Goal: Transaction & Acquisition: Purchase product/service

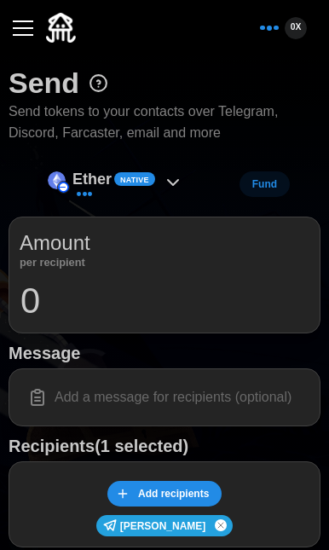
click at [85, 297] on input "0" at bounding box center [165, 301] width 290 height 43
type input "1"
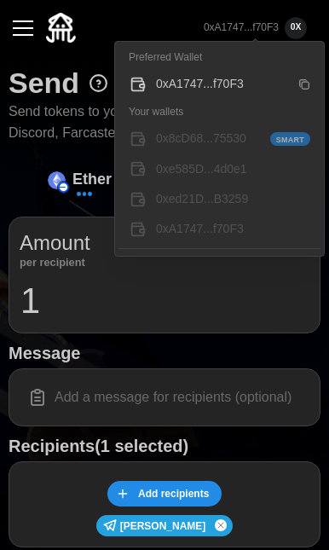
click at [272, 32] on p "0xA1747...f70F3" at bounding box center [241, 27] width 75 height 15
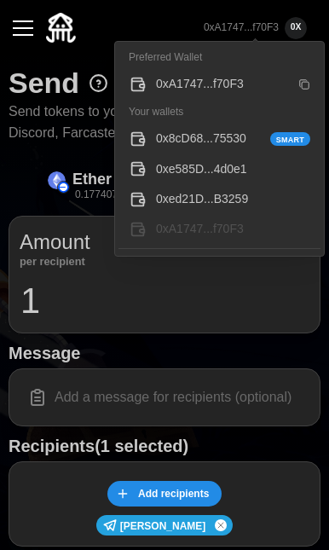
click at [278, 25] on p "0xA1747...f70F3" at bounding box center [241, 27] width 75 height 15
click at [168, 137] on div "0x8cD68...75530 Smart" at bounding box center [233, 139] width 154 height 19
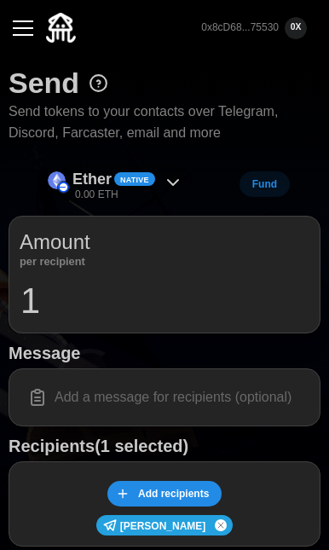
click at [106, 172] on p "Ether" at bounding box center [92, 179] width 39 height 25
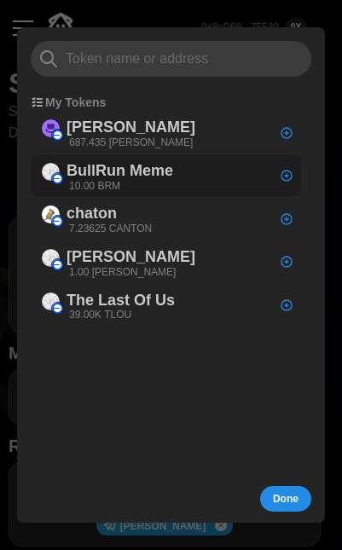
click at [101, 173] on p "BullRun Meme" at bounding box center [120, 171] width 107 height 25
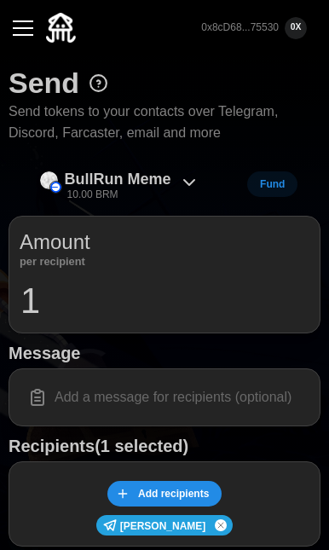
scroll to position [430, 0]
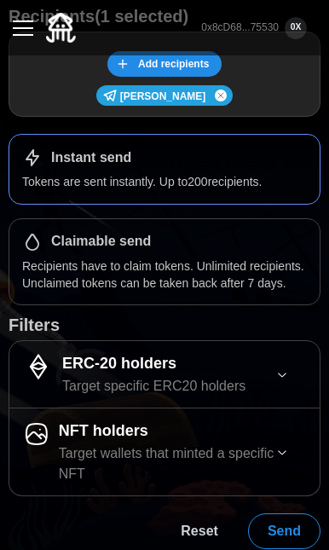
click at [286, 515] on span "Send" at bounding box center [284, 532] width 33 height 34
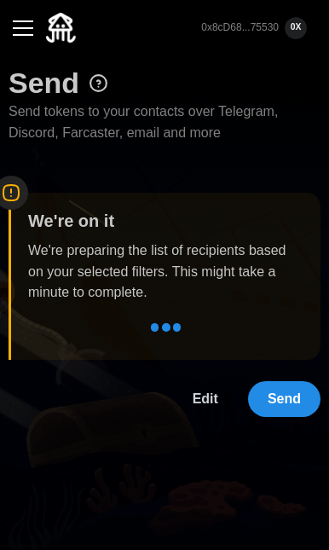
scroll to position [0, 0]
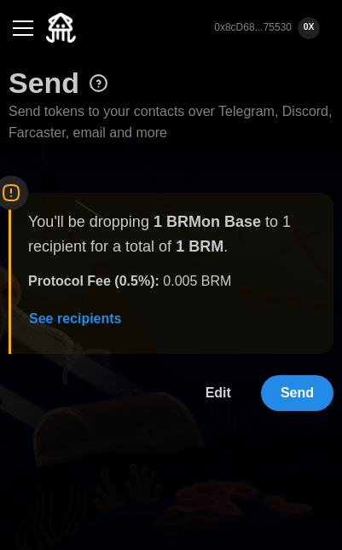
click at [287, 381] on span "Send" at bounding box center [297, 393] width 33 height 34
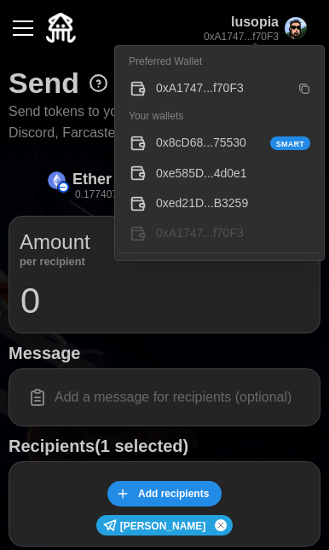
click at [171, 141] on div "0x8cD68...75530 Smart" at bounding box center [233, 143] width 154 height 19
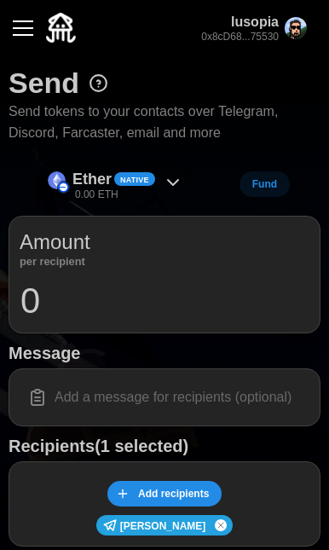
click at [118, 179] on div "Native" at bounding box center [134, 179] width 41 height 14
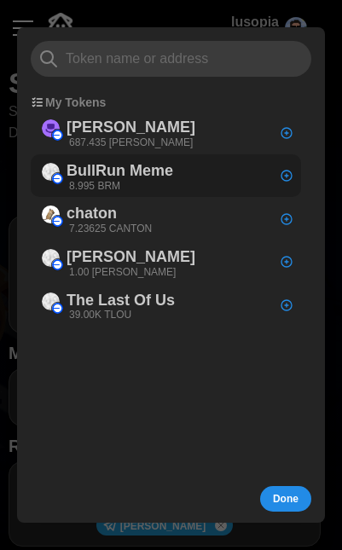
click at [118, 172] on p "BullRun Meme" at bounding box center [120, 171] width 107 height 25
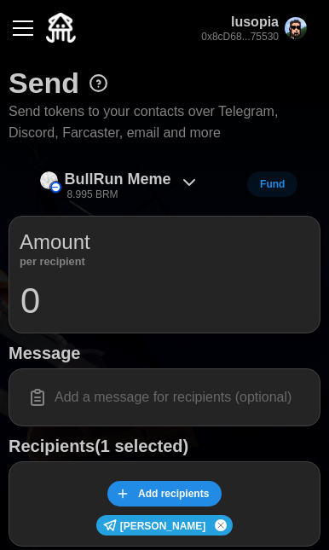
click at [66, 296] on input "0" at bounding box center [165, 301] width 290 height 43
type input "1"
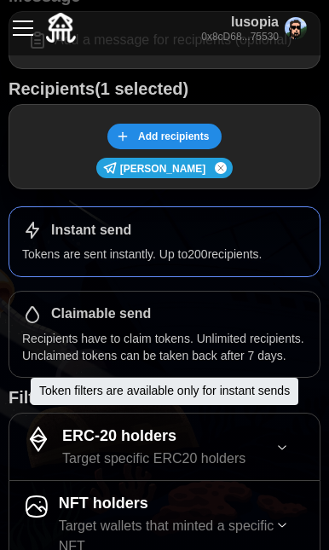
scroll to position [430, 0]
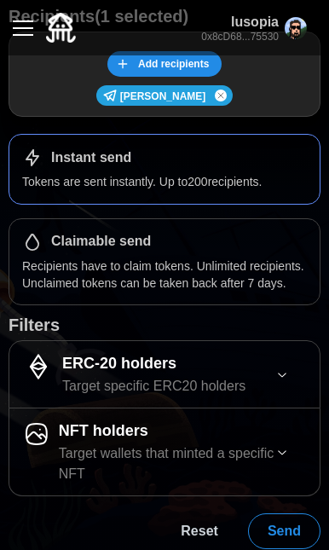
click at [278, 518] on span "Send" at bounding box center [284, 532] width 33 height 34
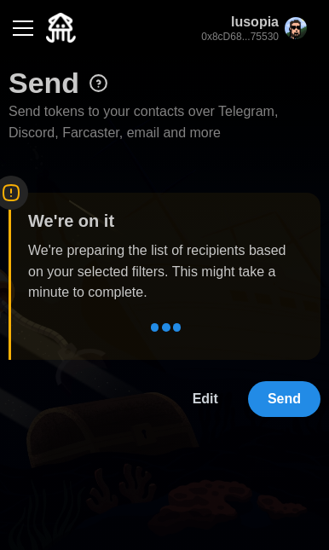
scroll to position [0, 0]
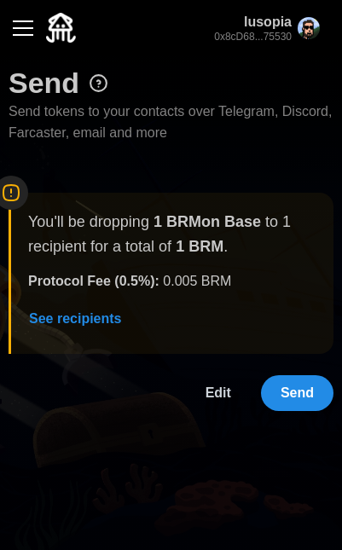
click at [297, 381] on span "Send" at bounding box center [297, 393] width 33 height 34
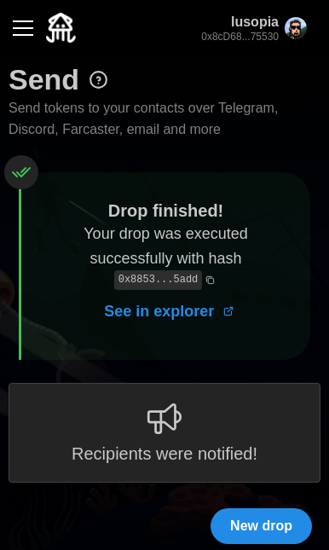
scroll to position [8, 0]
